Goal: Information Seeking & Learning: Find specific fact

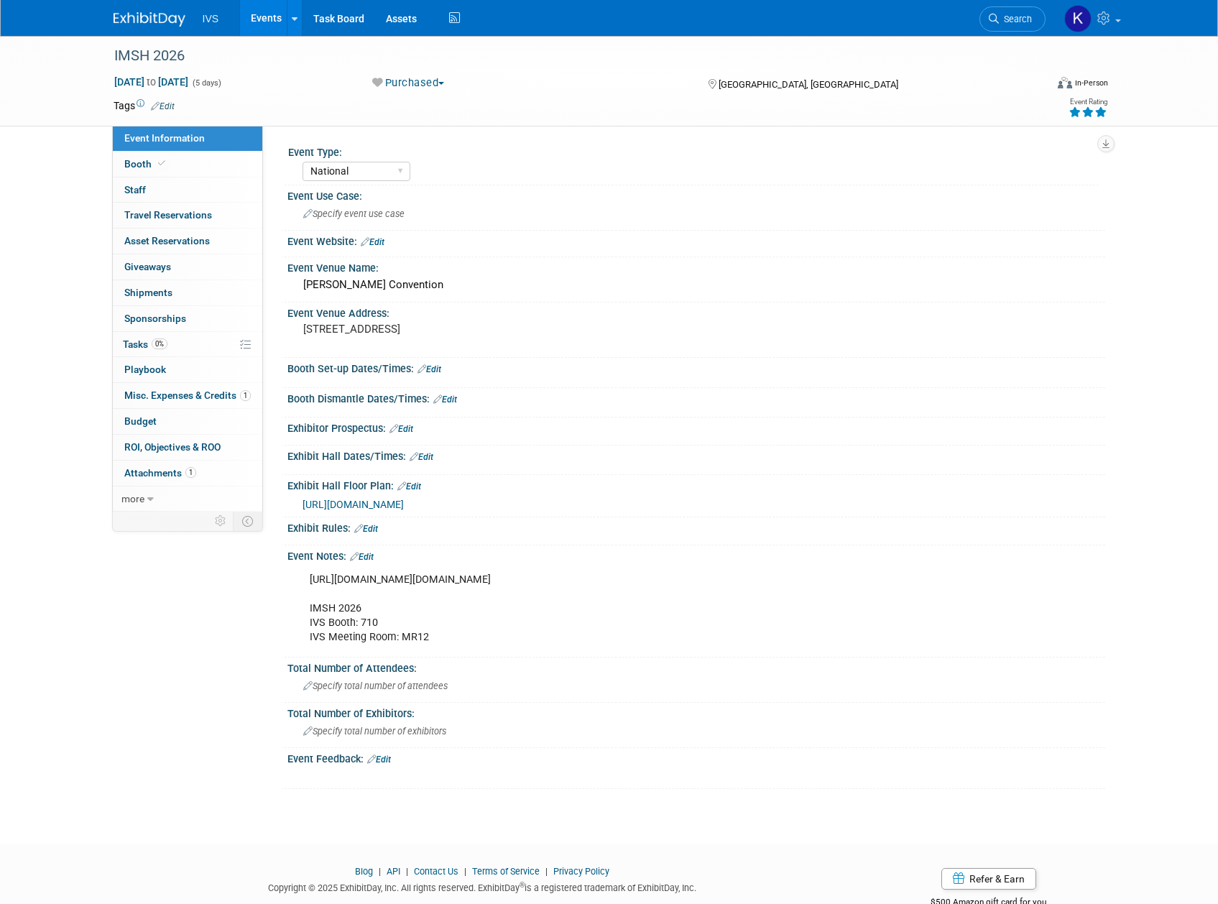
select select "National"
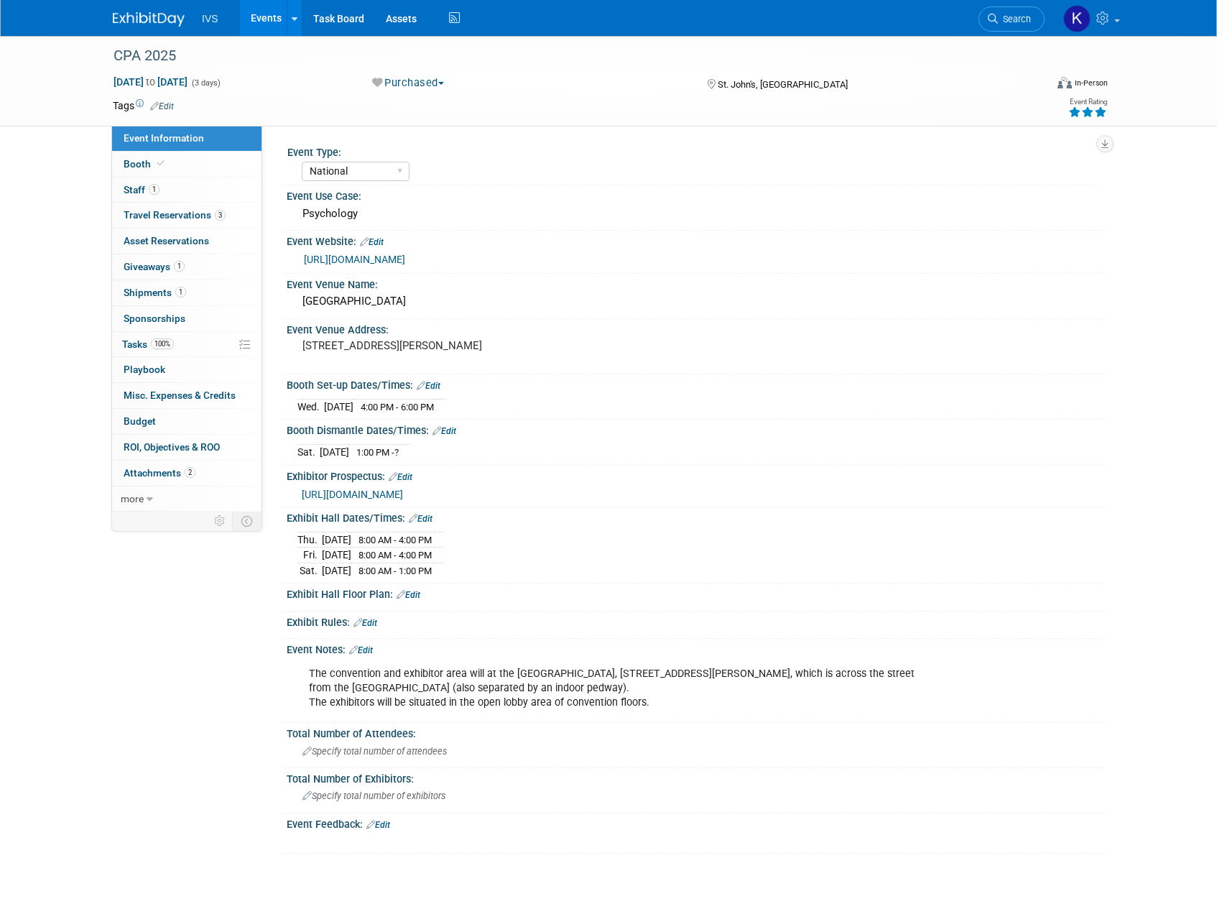
select select "National"
click at [263, 25] on link "Events" at bounding box center [266, 18] width 52 height 36
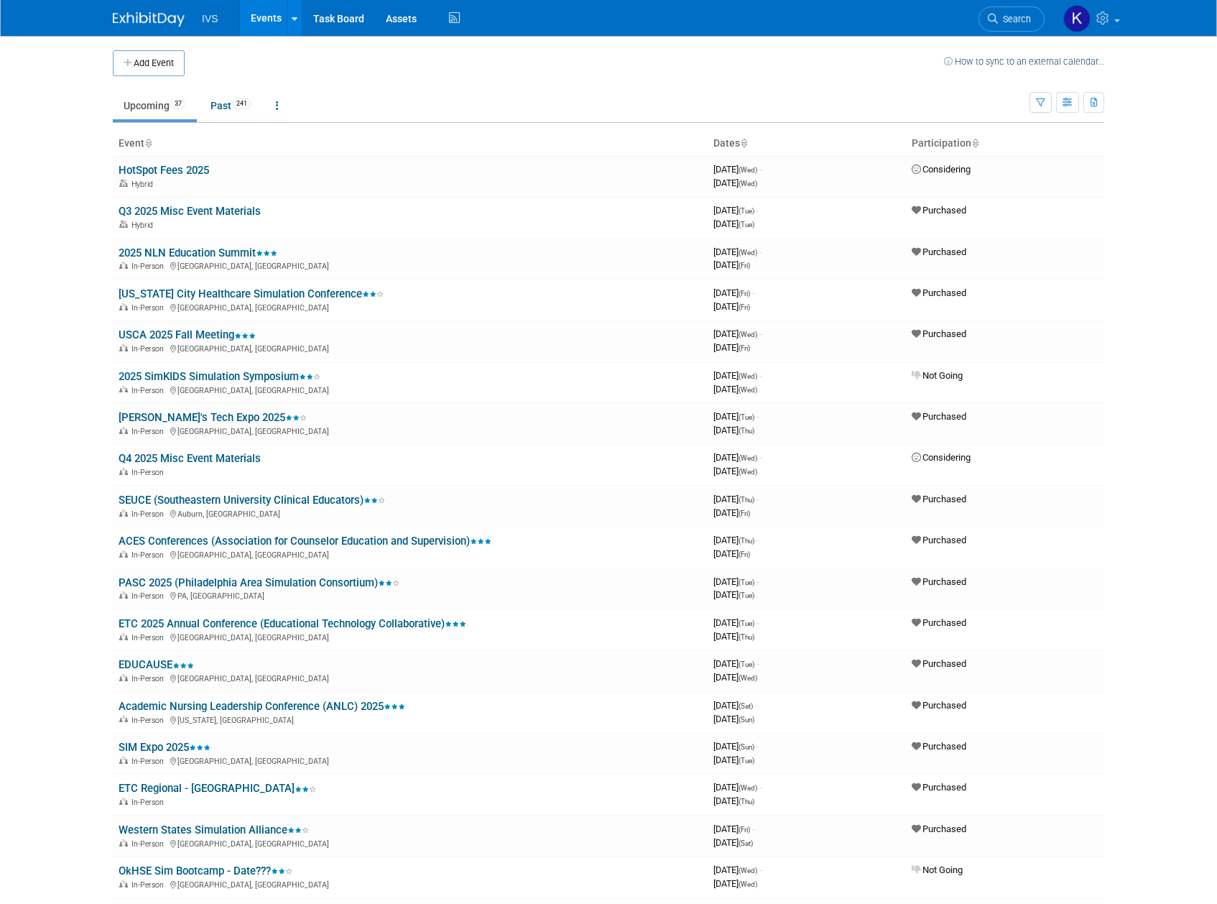
click at [1143, 369] on body "IVS Events Add Event Bulk Upload Events Shareable Event Boards Recently Viewed …" at bounding box center [608, 452] width 1217 height 904
click at [217, 113] on link "Past 241" at bounding box center [231, 105] width 62 height 27
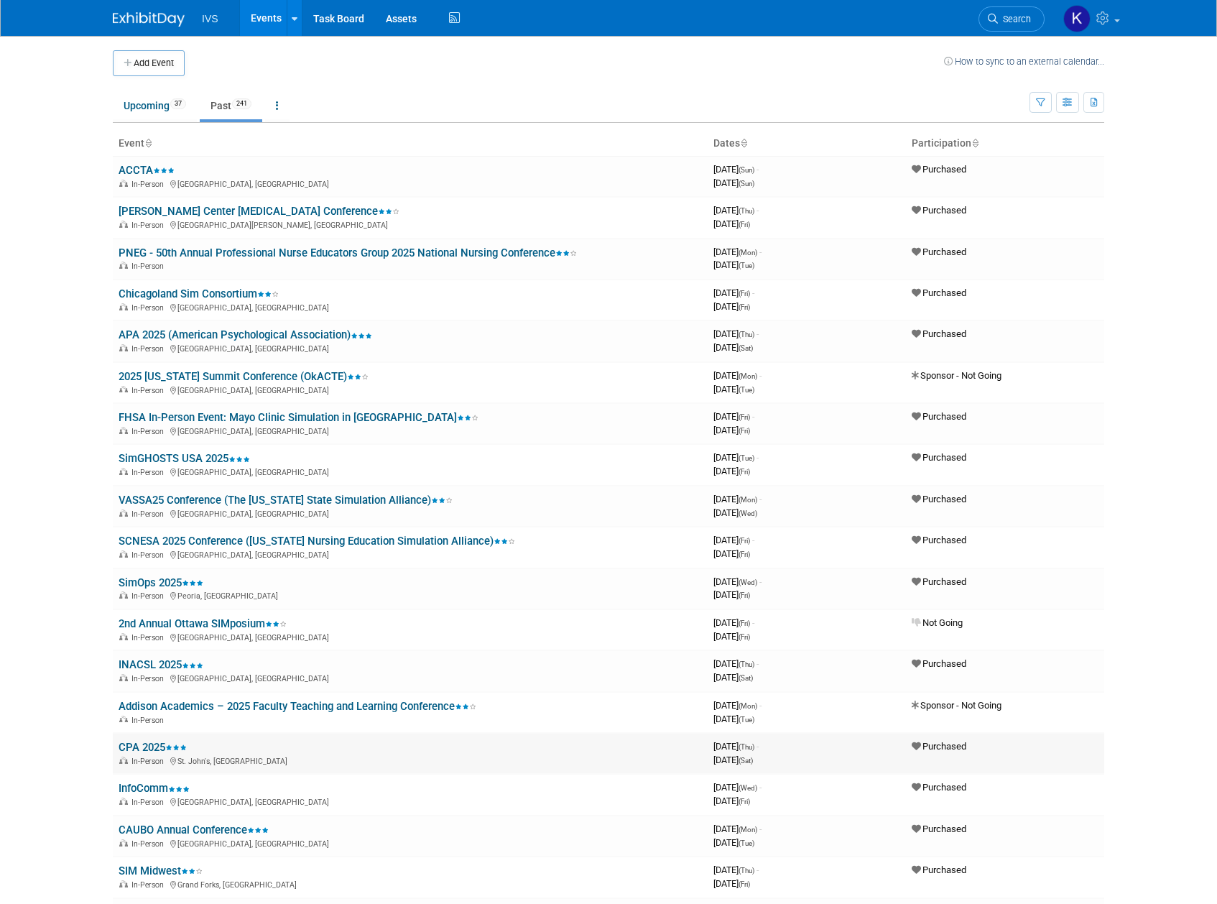
click at [125, 745] on link "CPA 2025" at bounding box center [153, 747] width 68 height 13
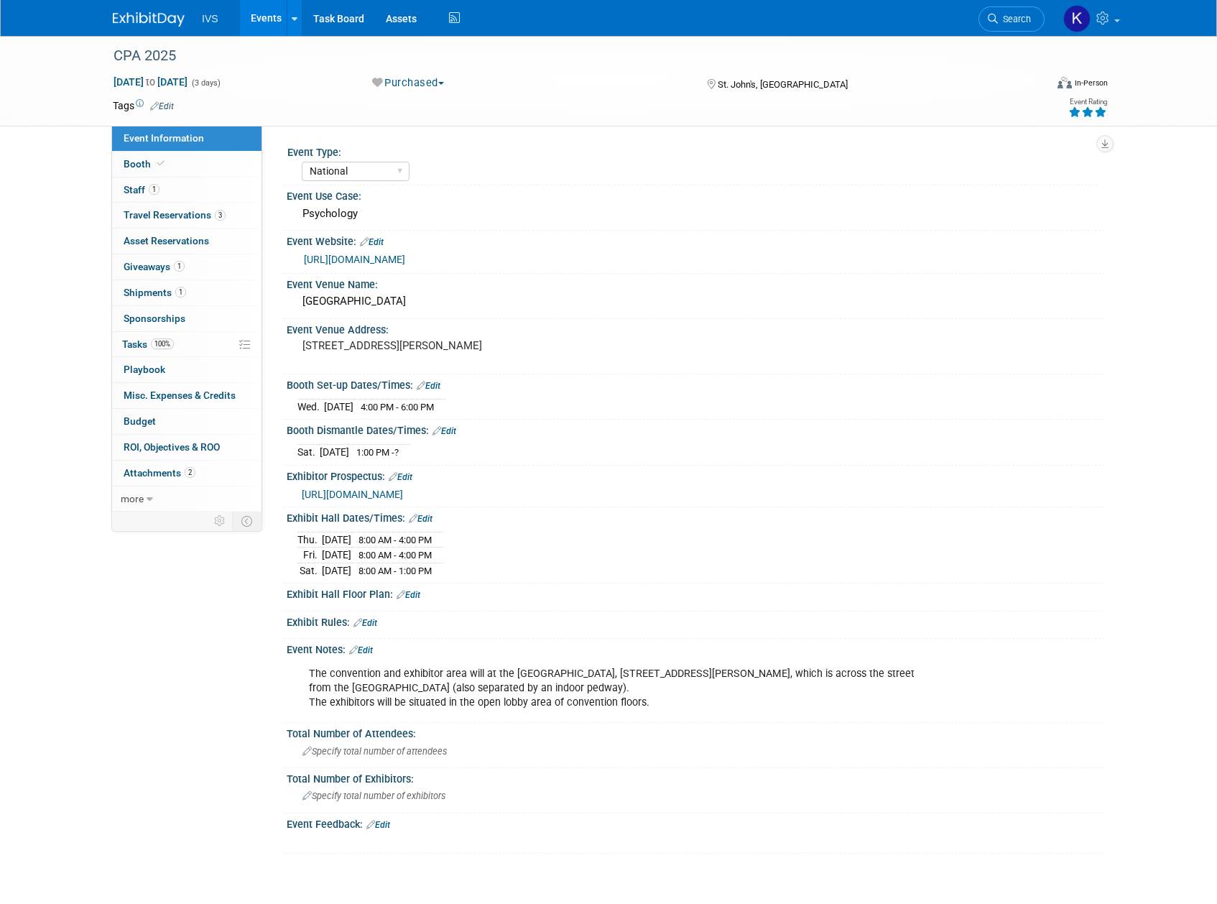
select select "National"
click at [379, 264] on link "[URL][DOMAIN_NAME]" at bounding box center [354, 259] width 101 height 11
